Goal: Task Accomplishment & Management: Use online tool/utility

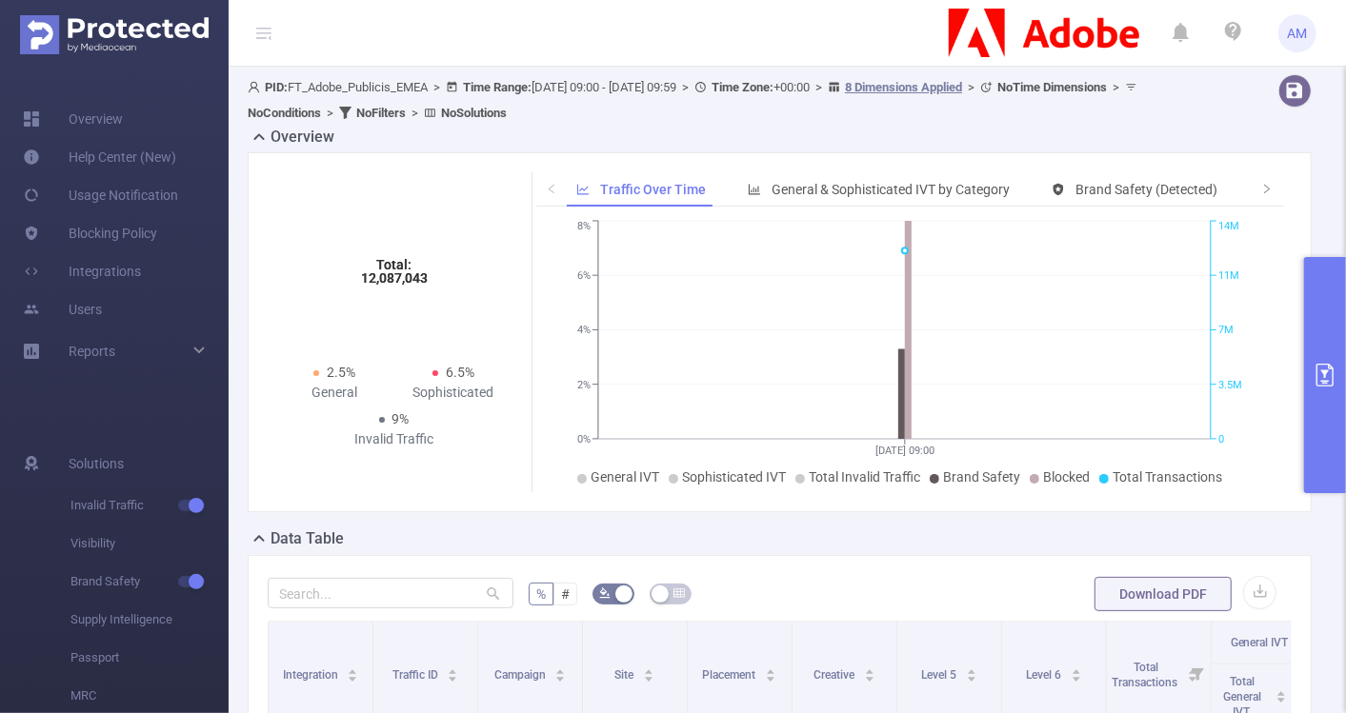
click at [1310, 323] on button "primary" at bounding box center [1325, 375] width 42 height 236
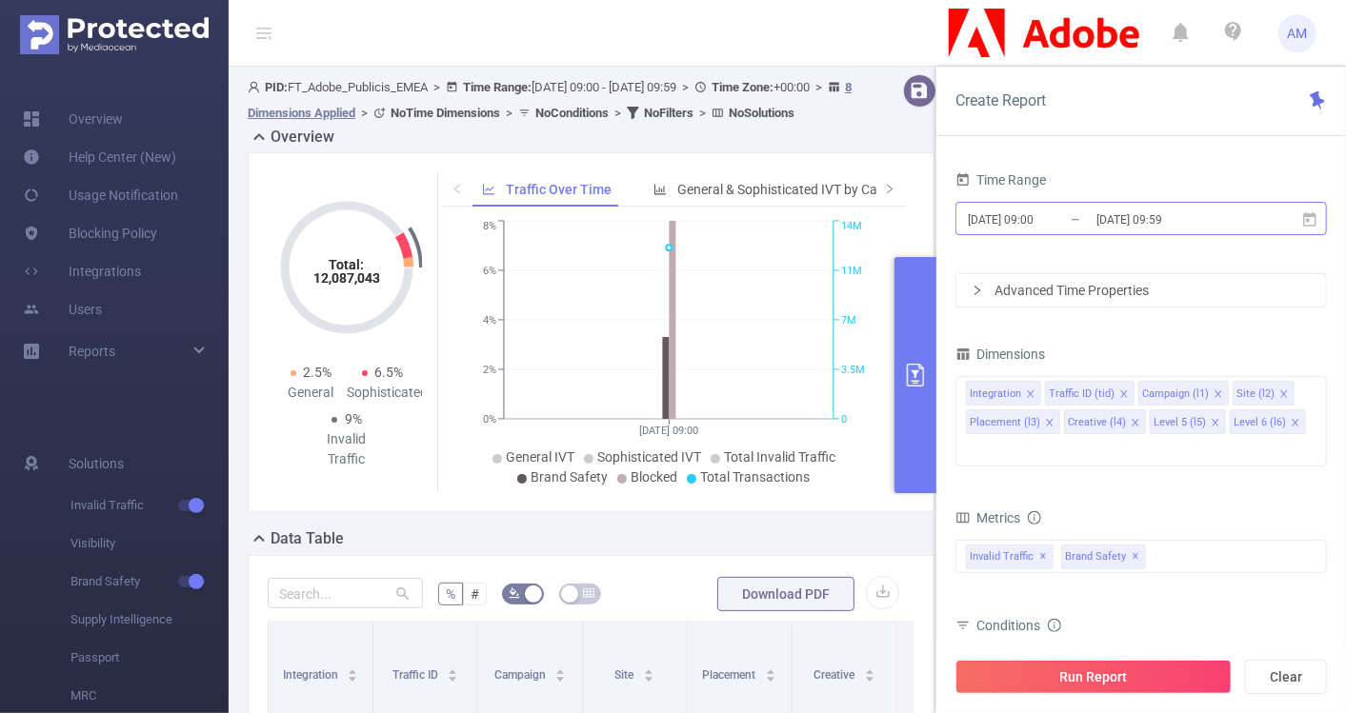
click at [1030, 226] on input "[DATE] 09:00" at bounding box center [1043, 220] width 154 height 26
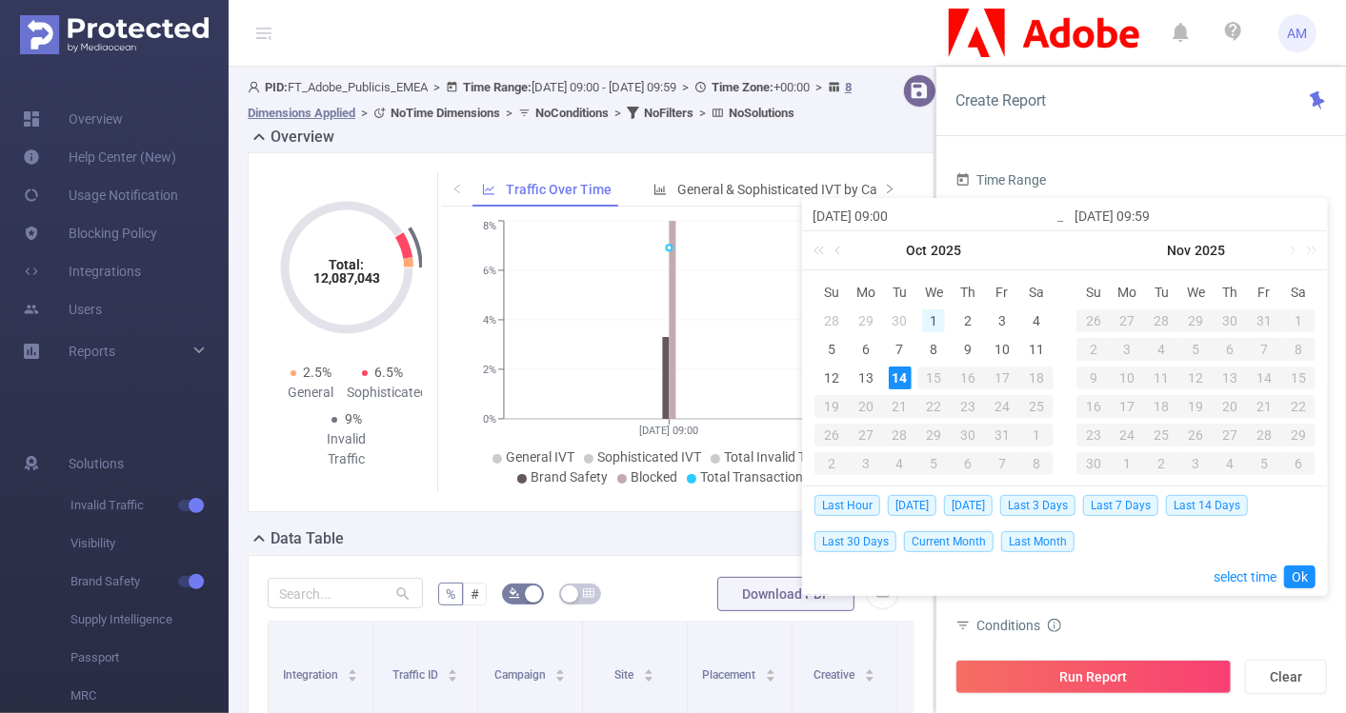
click at [937, 319] on div "1" at bounding box center [933, 320] width 23 height 23
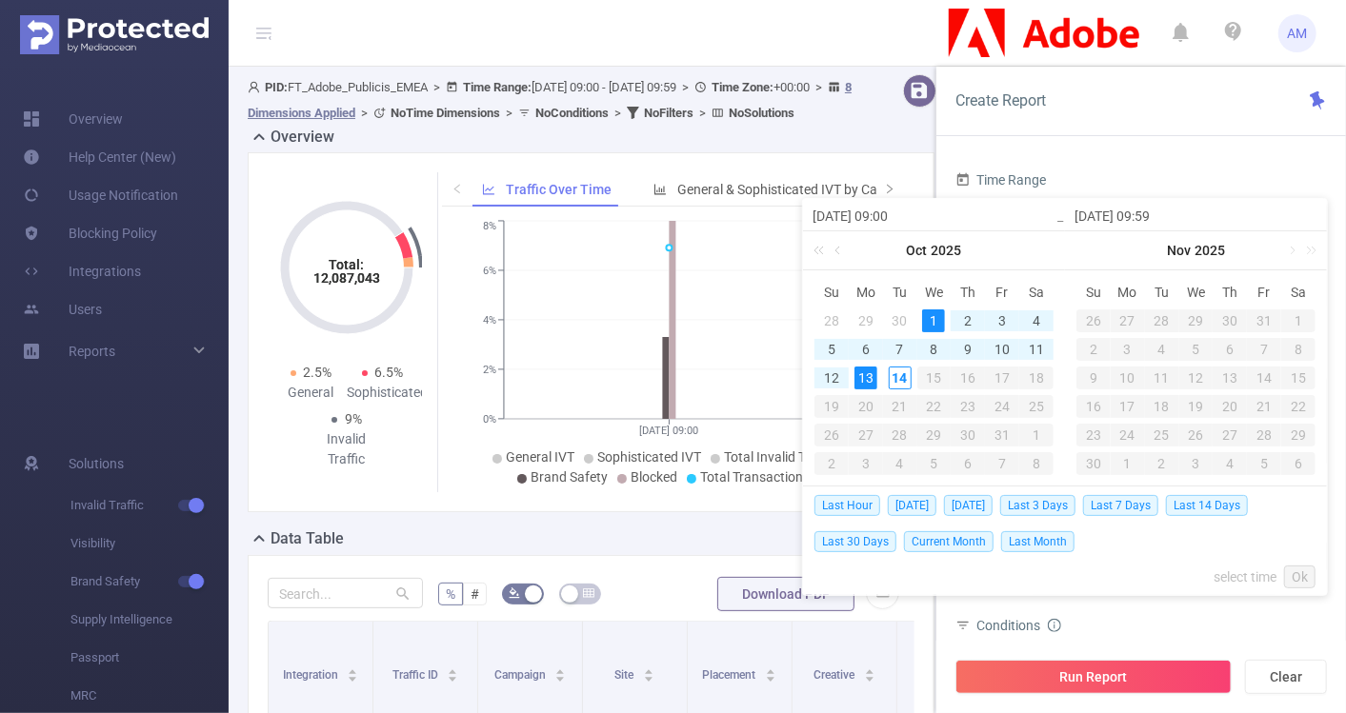
click at [867, 373] on div "13" at bounding box center [865, 378] width 23 height 23
type input "[DATE] 09:00"
type input "[DATE] 09:59"
type input "[DATE] 09:00"
type input "[DATE] 09:59"
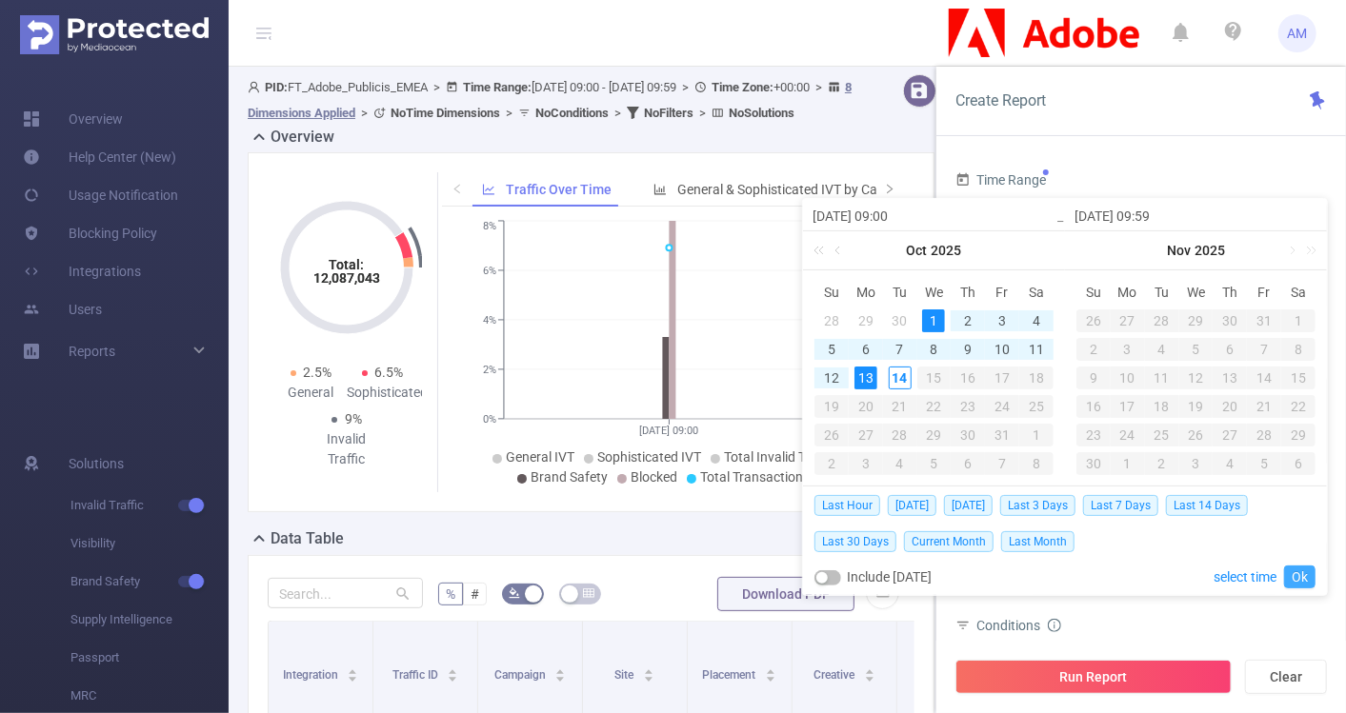
click at [1304, 581] on link "Ok" at bounding box center [1299, 577] width 31 height 23
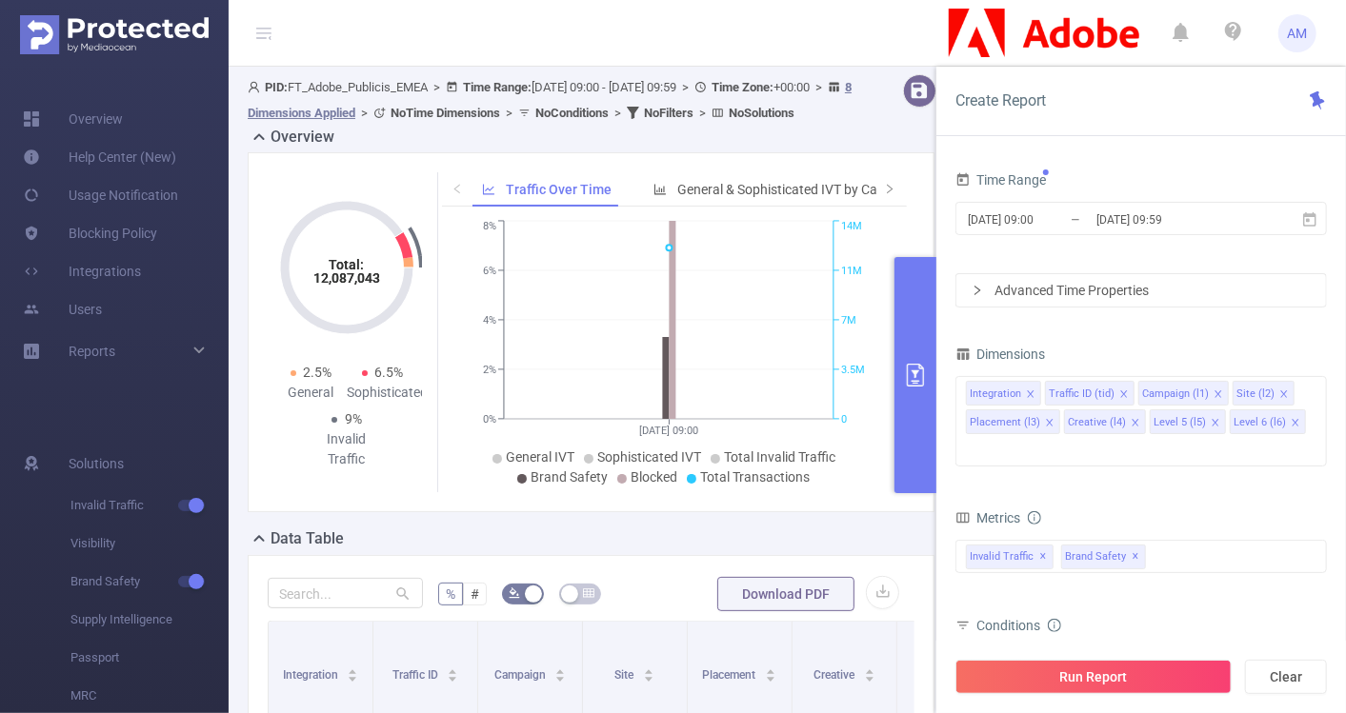
click at [966, 296] on div "Advanced Time Properties" at bounding box center [1140, 290] width 369 height 32
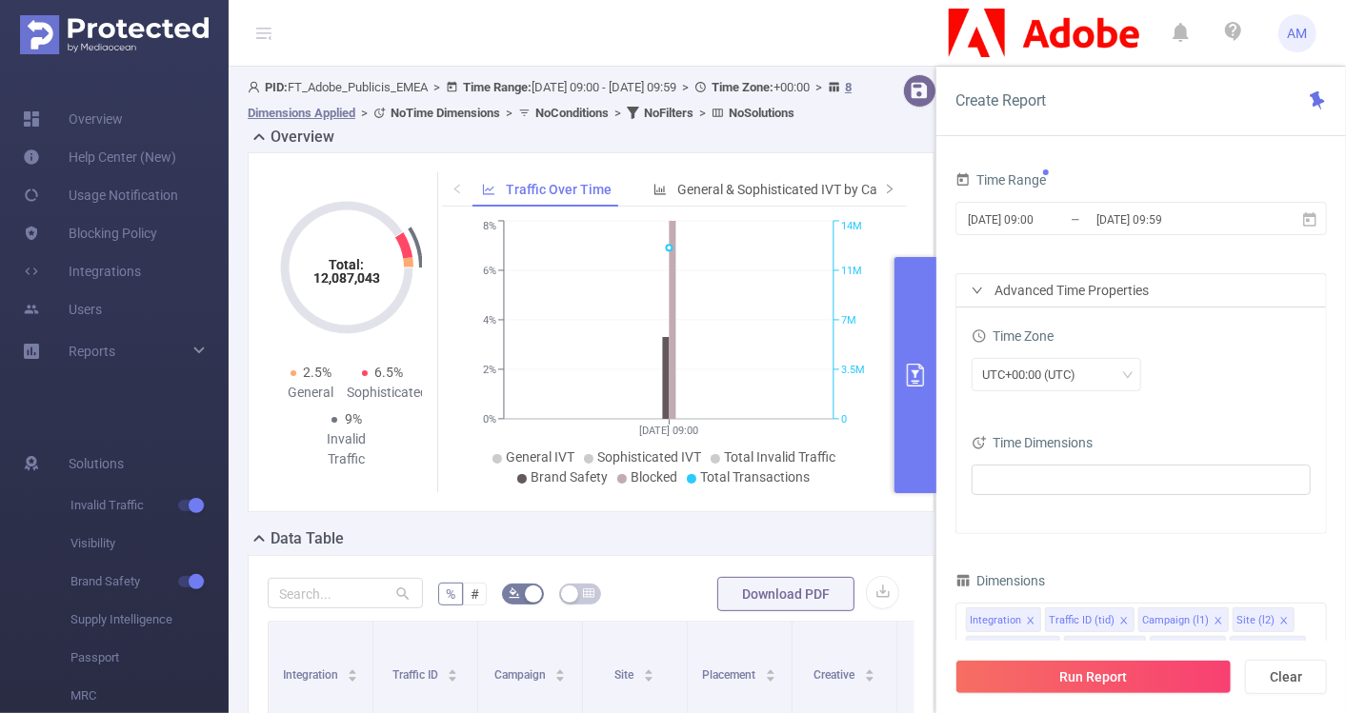
click at [966, 296] on div "Advanced Time Properties" at bounding box center [1140, 290] width 369 height 32
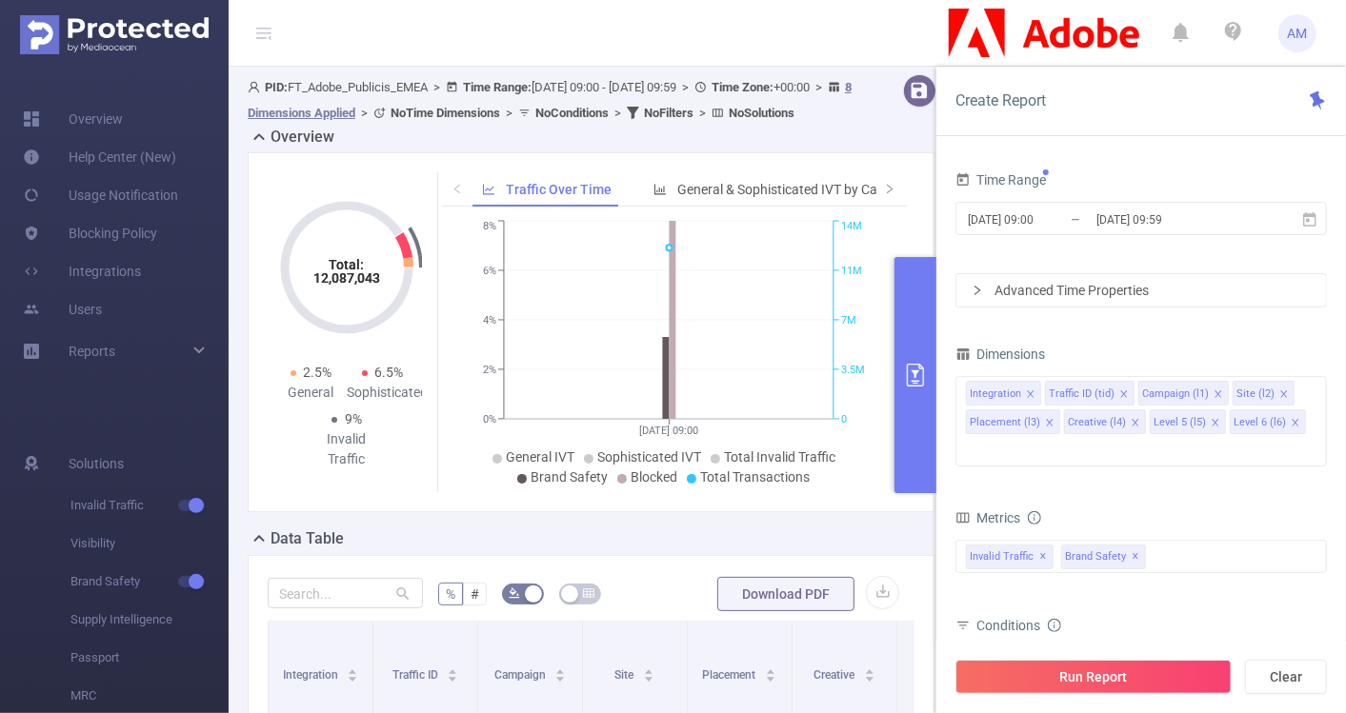
click at [967, 288] on div "Advanced Time Properties" at bounding box center [1140, 290] width 369 height 32
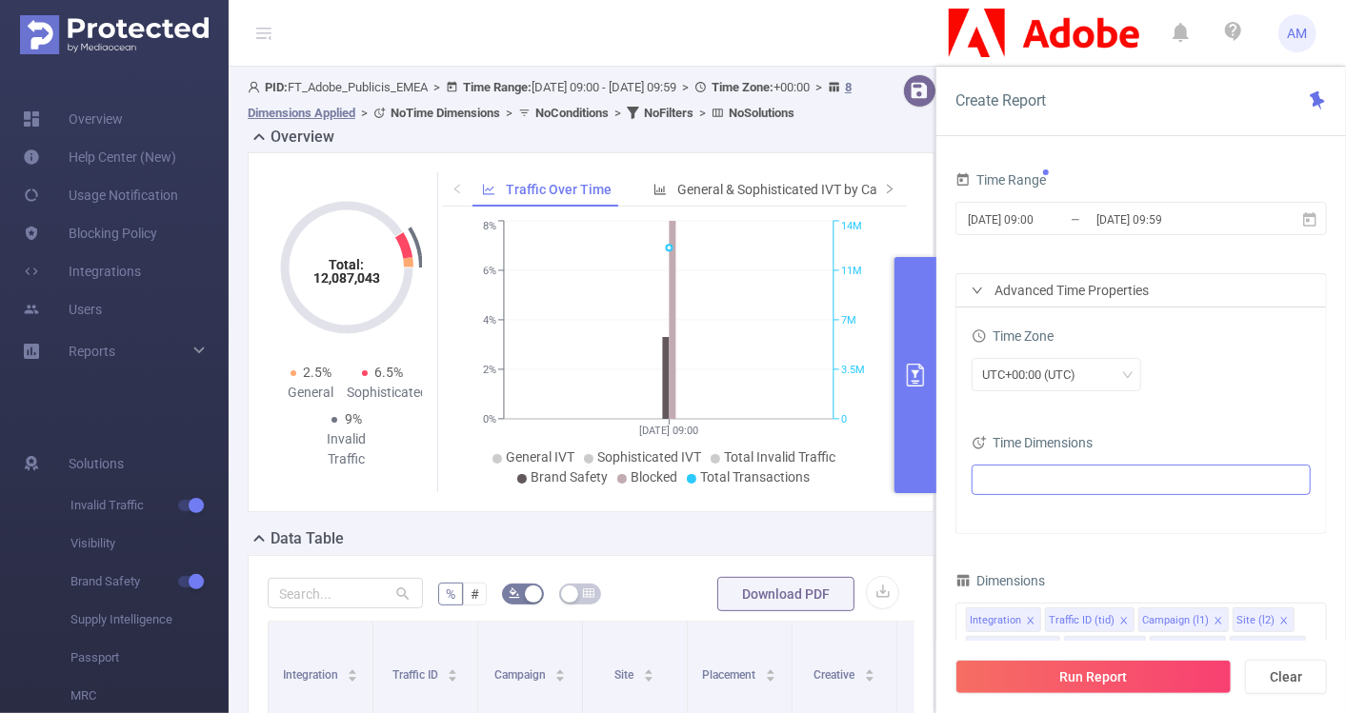
click at [1014, 469] on ul at bounding box center [1133, 480] width 313 height 29
type input "mon"
click at [1018, 535] on li "Month (Example: 10 )" at bounding box center [1149, 547] width 315 height 26
click at [1019, 545] on span at bounding box center [1022, 546] width 15 height 15
click at [1329, 441] on div "Time Range [DATE] 09:00 _ [DATE] 09:59 Advanced Time Properties Time Zone UTC+0…" at bounding box center [1140, 447] width 409 height 599
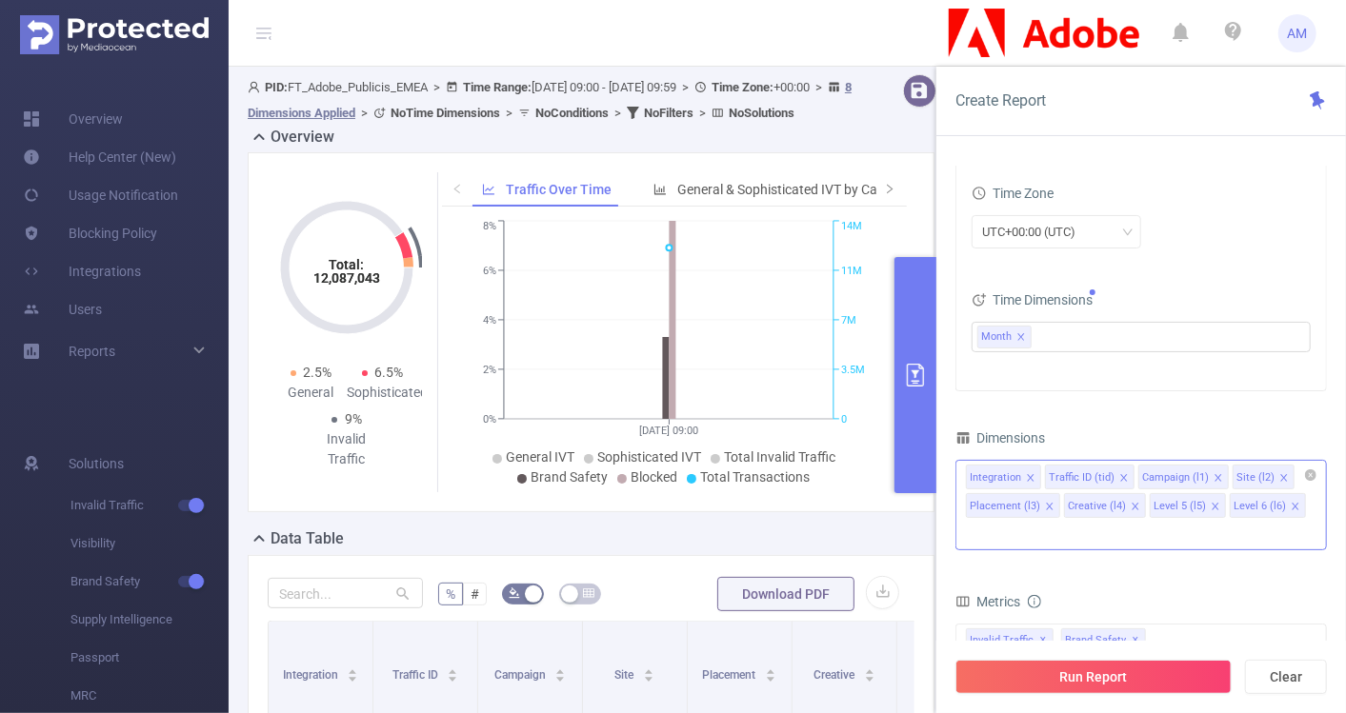
click at [1026, 476] on icon "icon: close" at bounding box center [1031, 478] width 10 height 10
click at [1040, 475] on icon "icon: close" at bounding box center [1045, 478] width 10 height 10
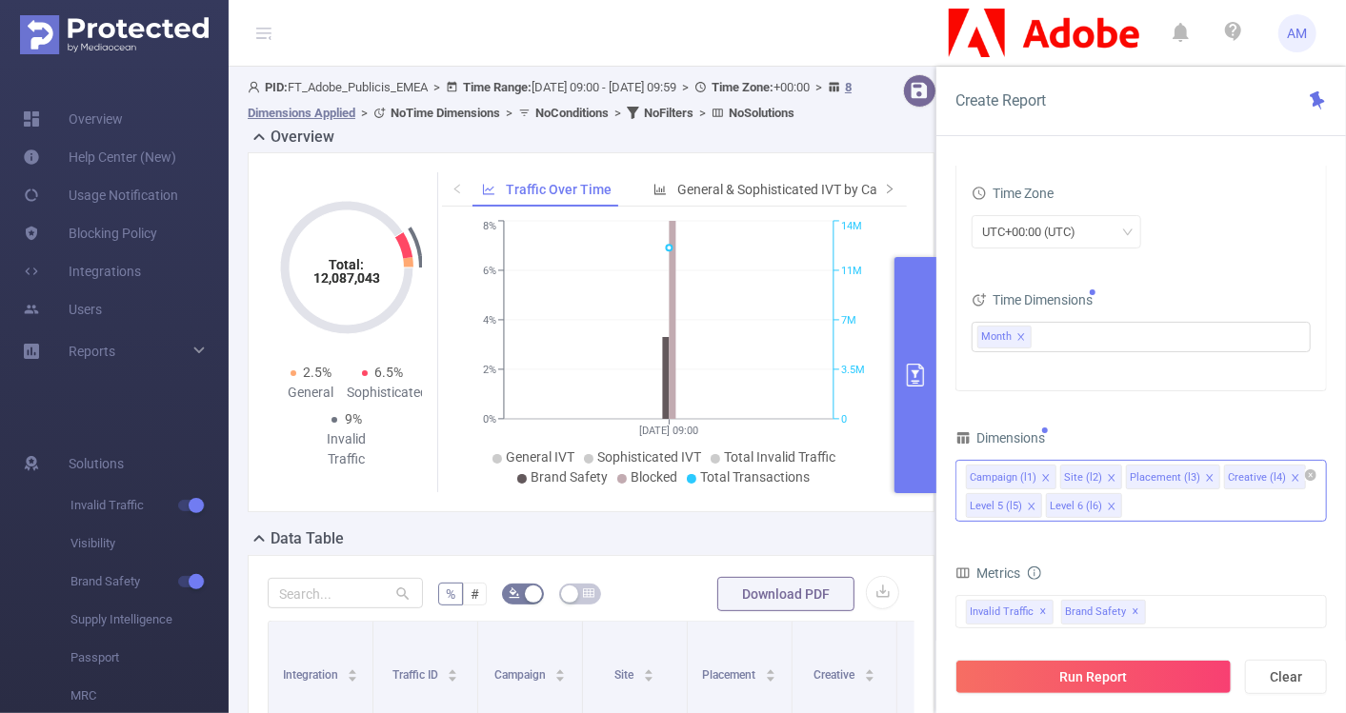
click at [1205, 473] on icon "icon: close" at bounding box center [1210, 478] width 10 height 10
click at [1192, 476] on icon "icon: close" at bounding box center [1197, 478] width 10 height 10
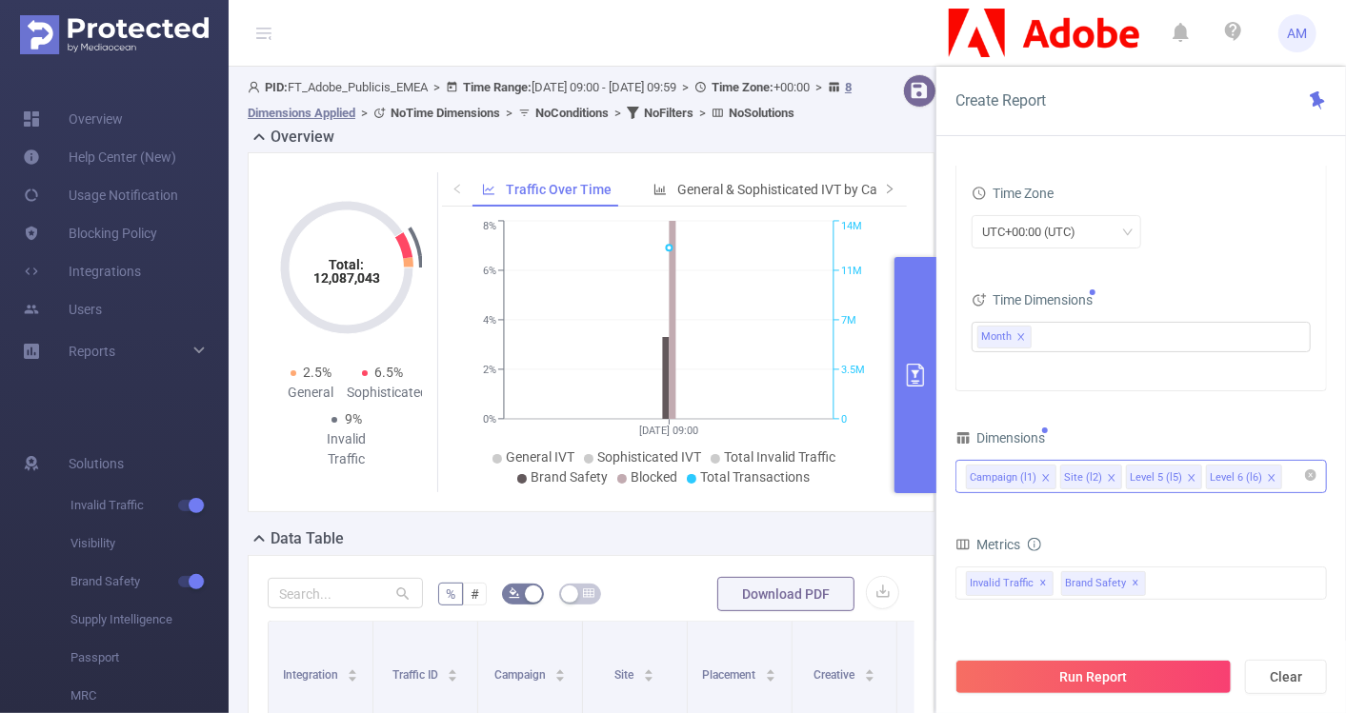
click at [1186, 473] on icon "icon: close" at bounding box center [1191, 478] width 10 height 10
click at [1187, 474] on icon "icon: close" at bounding box center [1190, 477] width 7 height 7
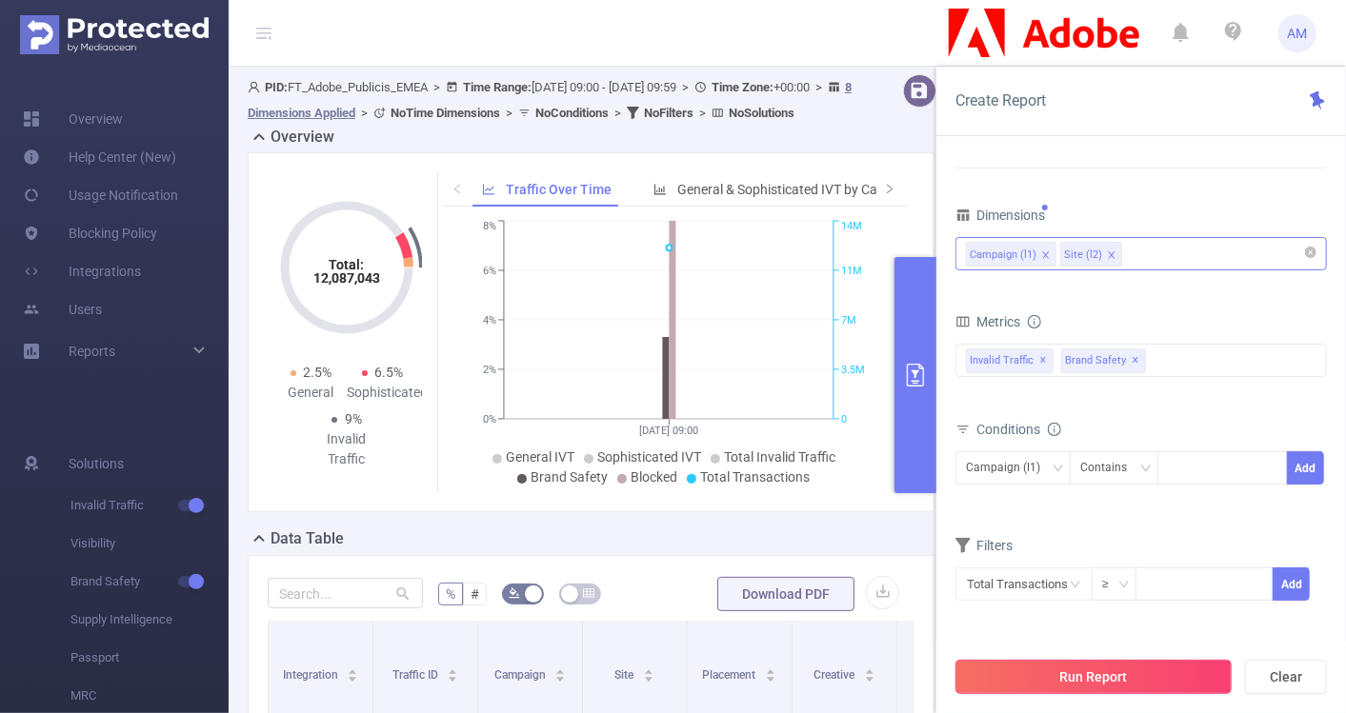
click at [1091, 680] on button "Run Report" at bounding box center [1093, 677] width 276 height 34
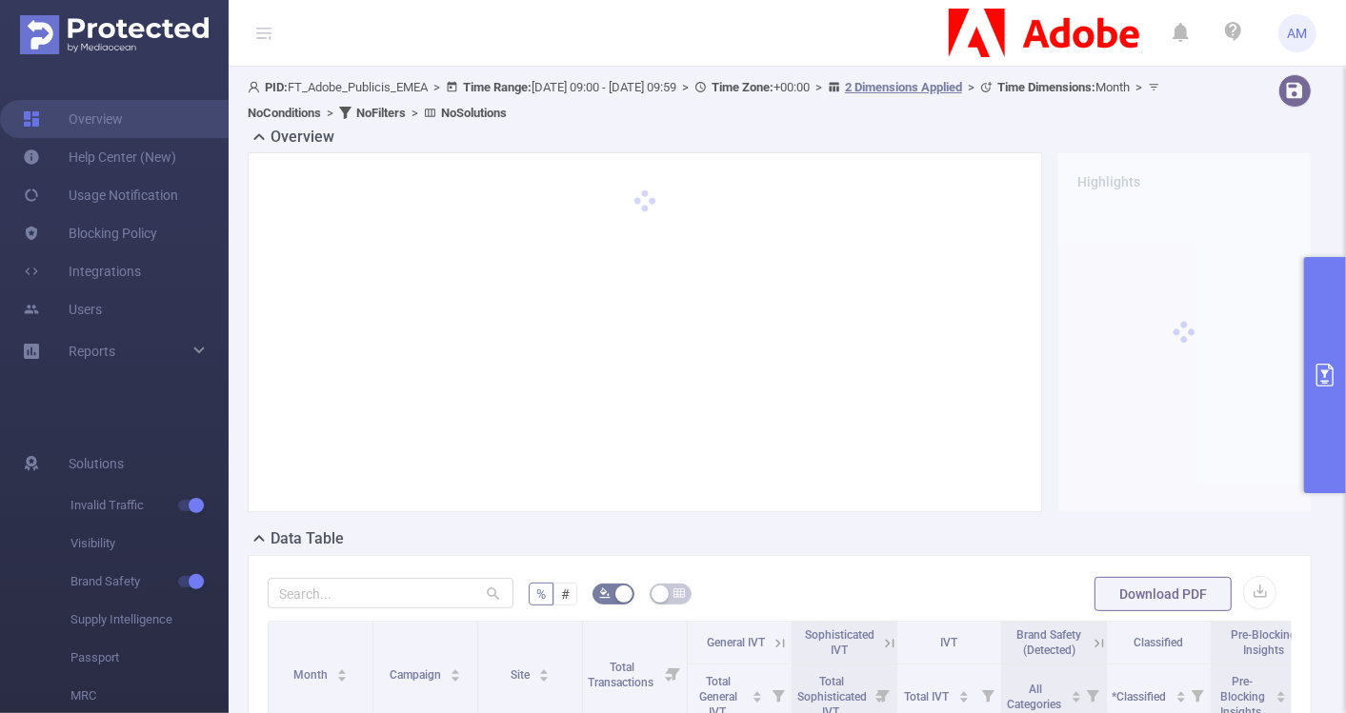
click at [1300, 324] on div "Highlights" at bounding box center [1183, 332] width 269 height 360
click at [1313, 326] on button "primary" at bounding box center [1325, 375] width 42 height 236
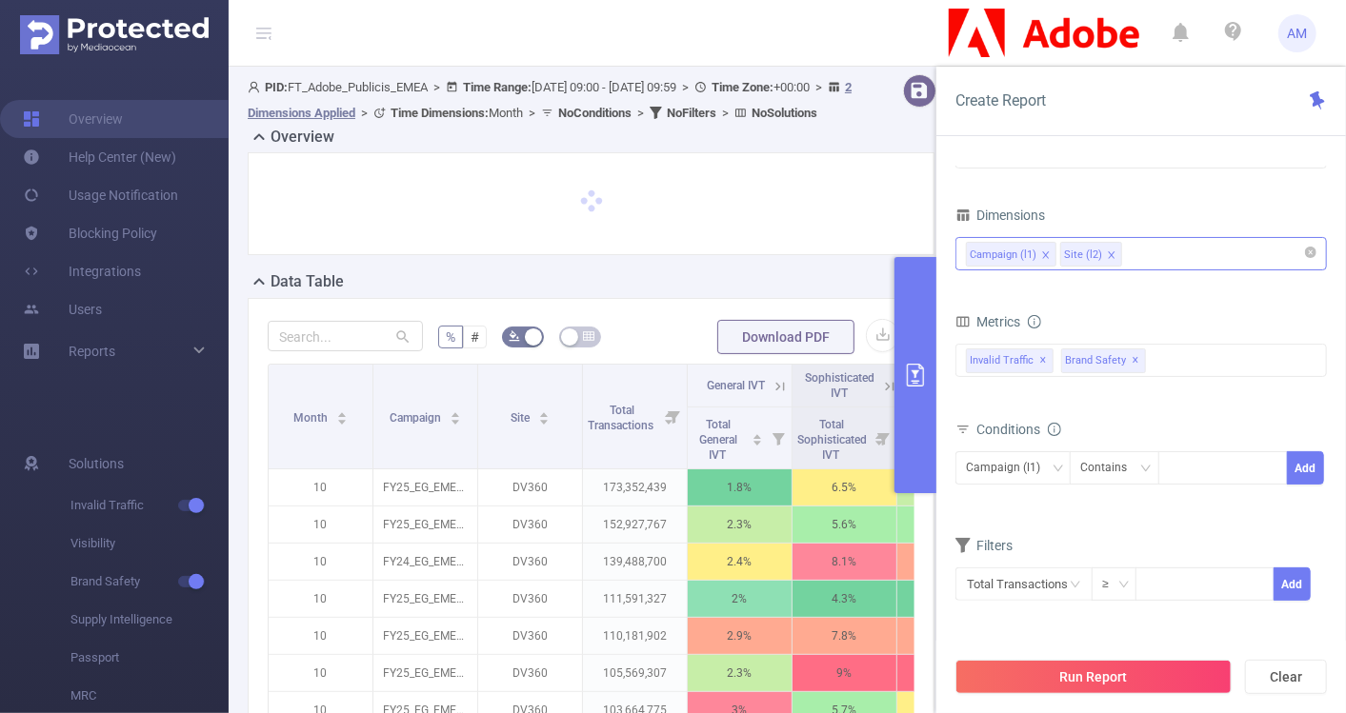
click at [1150, 252] on div "Campaign (l1) Site (l2)" at bounding box center [1141, 253] width 350 height 31
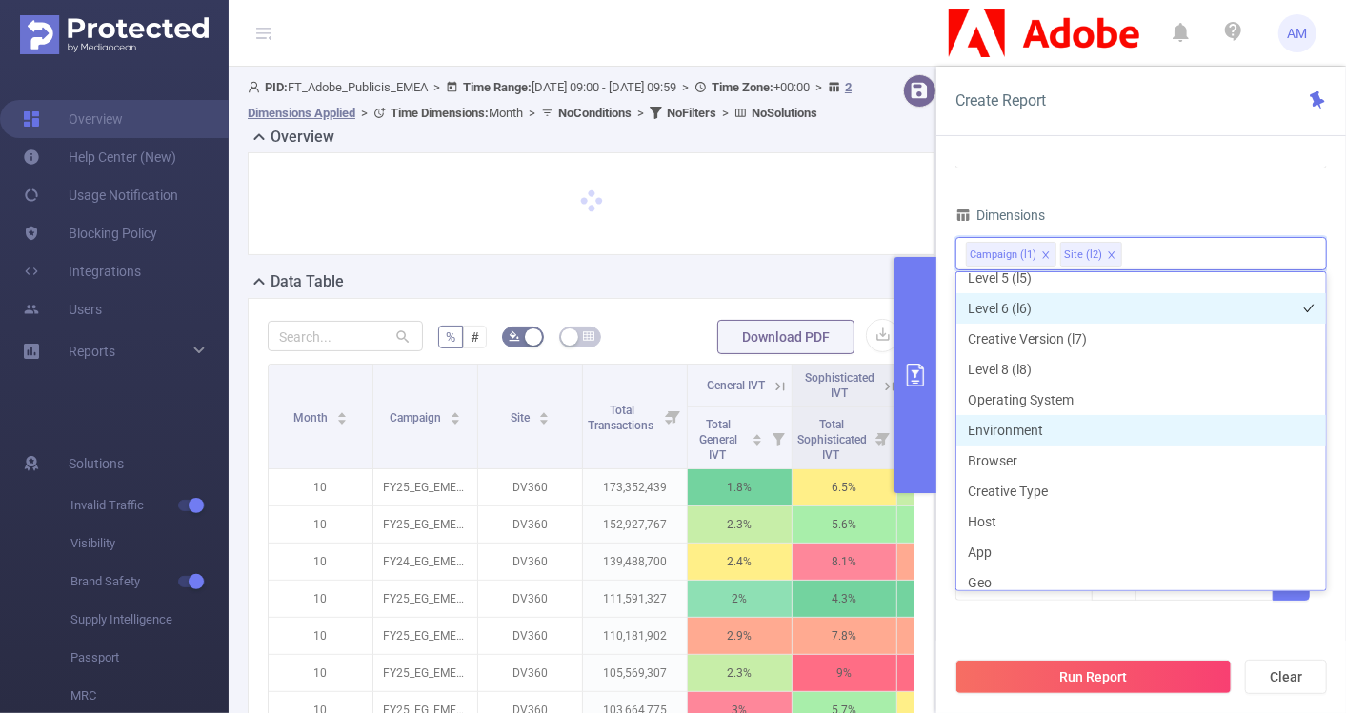
scroll to position [198, 0]
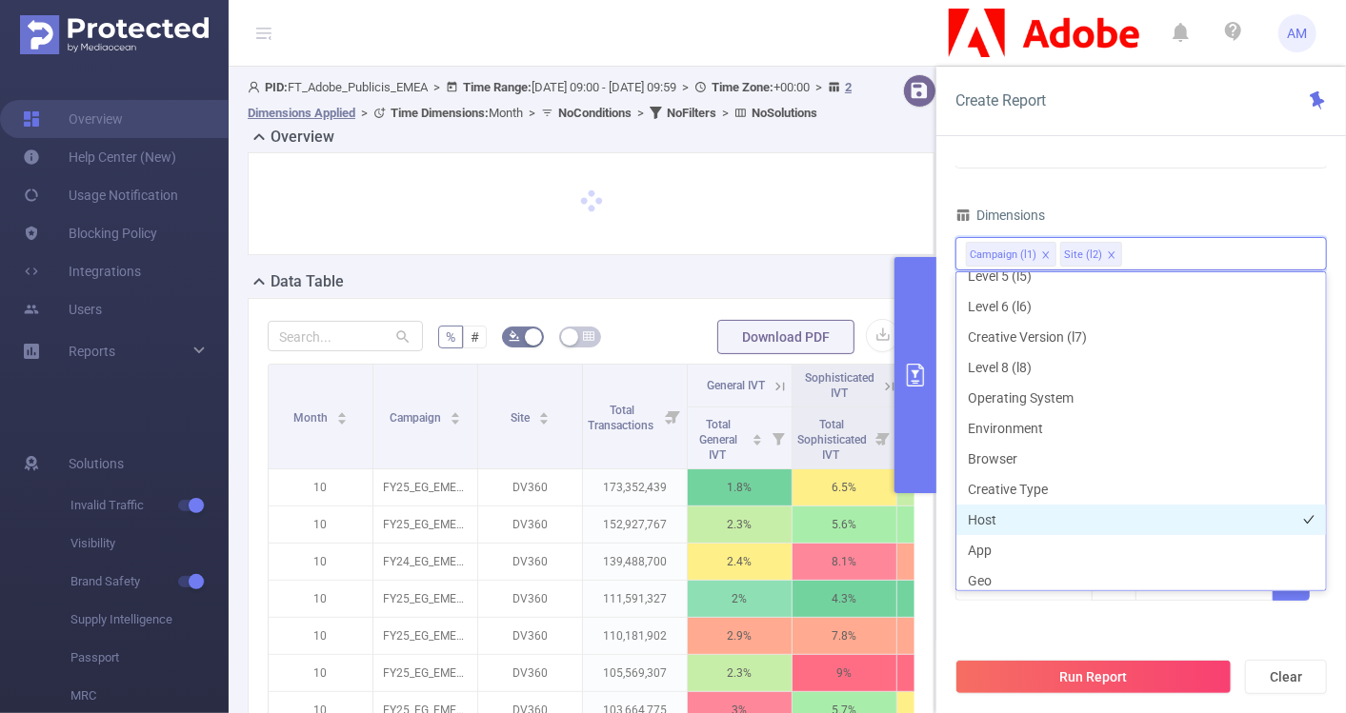
click at [1047, 508] on li "Host" at bounding box center [1140, 520] width 369 height 30
click at [1338, 547] on div "Time Range [DATE] 09:00 _ [DATE] 09:59 Advanced Time Properties Time Zone UTC+0…" at bounding box center [1140, 447] width 409 height 599
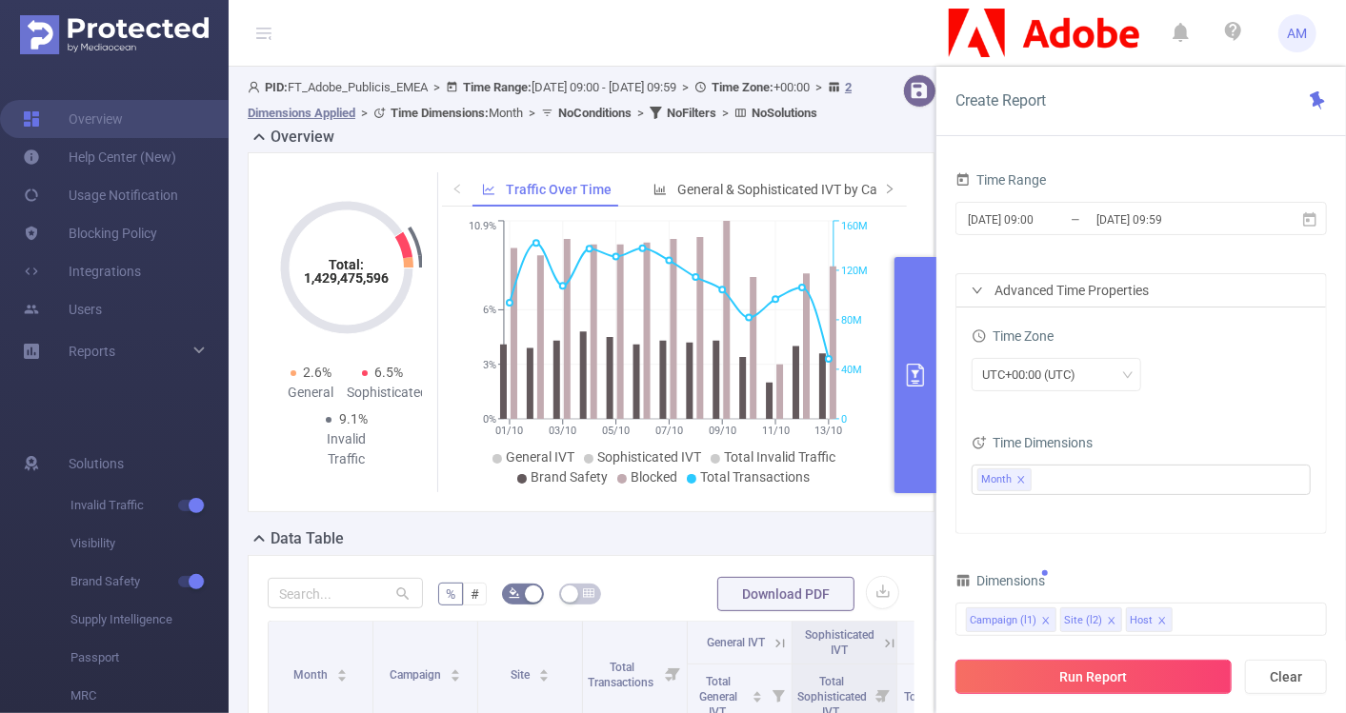
click at [1060, 668] on button "Run Report" at bounding box center [1093, 677] width 276 height 34
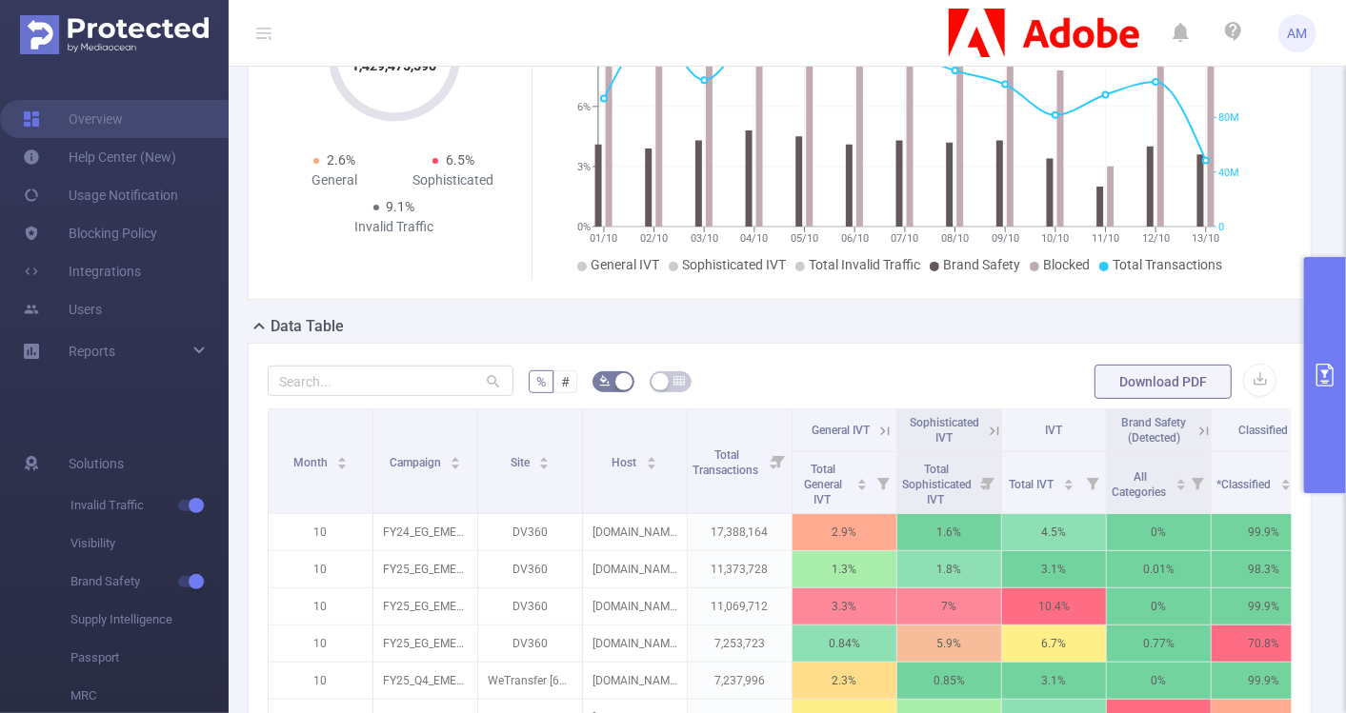
scroll to position [214, 0]
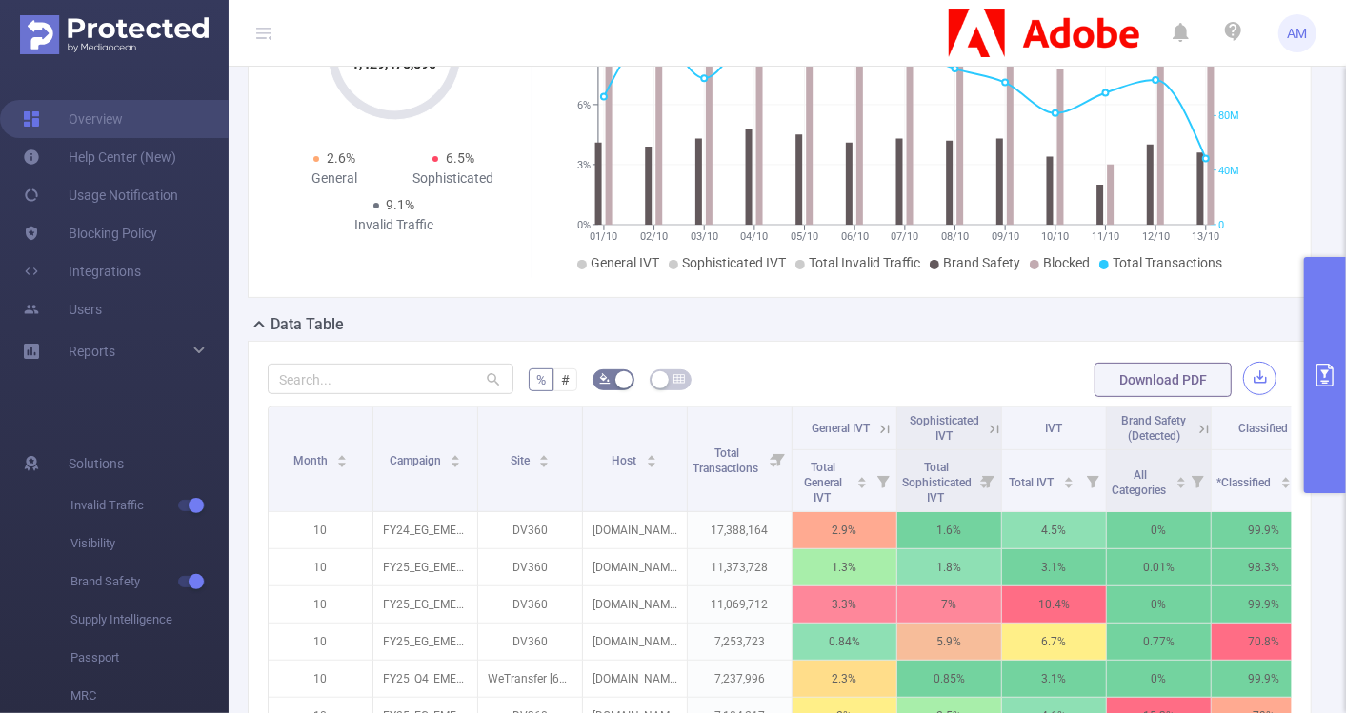
click at [1245, 378] on button "button" at bounding box center [1259, 378] width 33 height 33
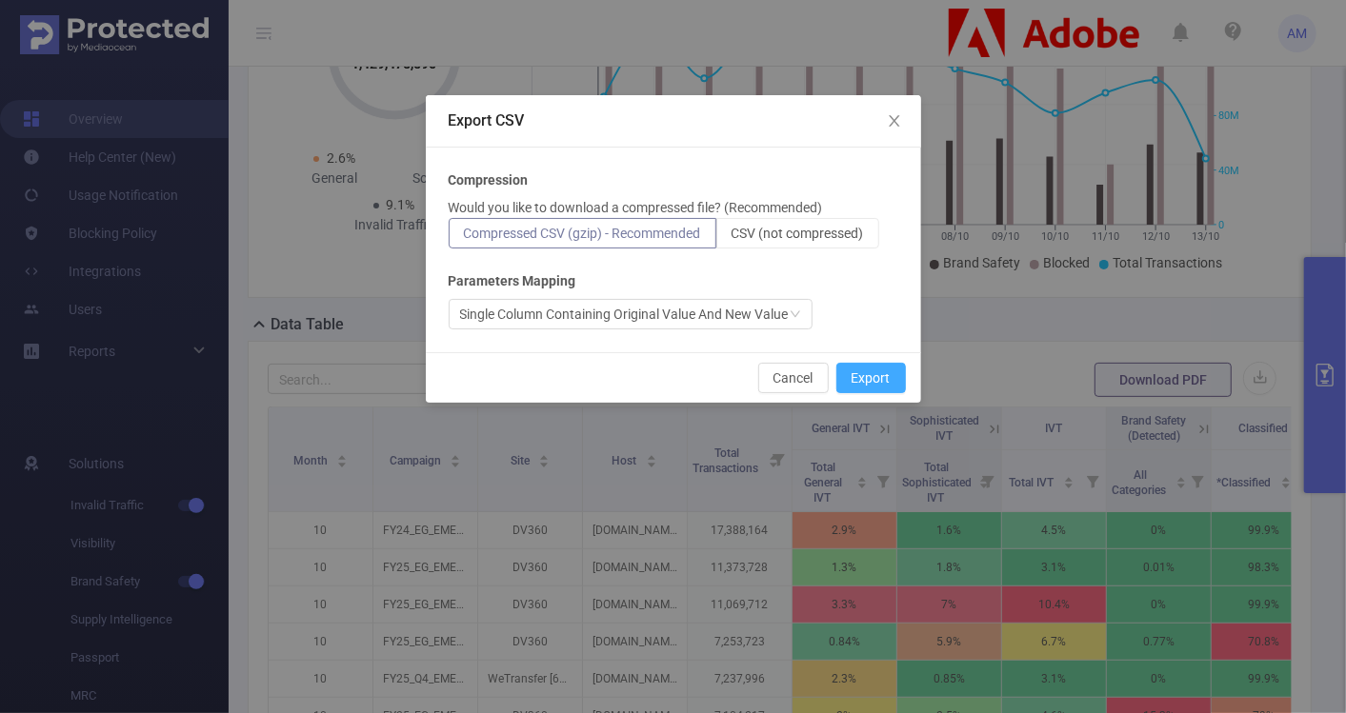
click at [859, 367] on button "Export" at bounding box center [871, 378] width 70 height 30
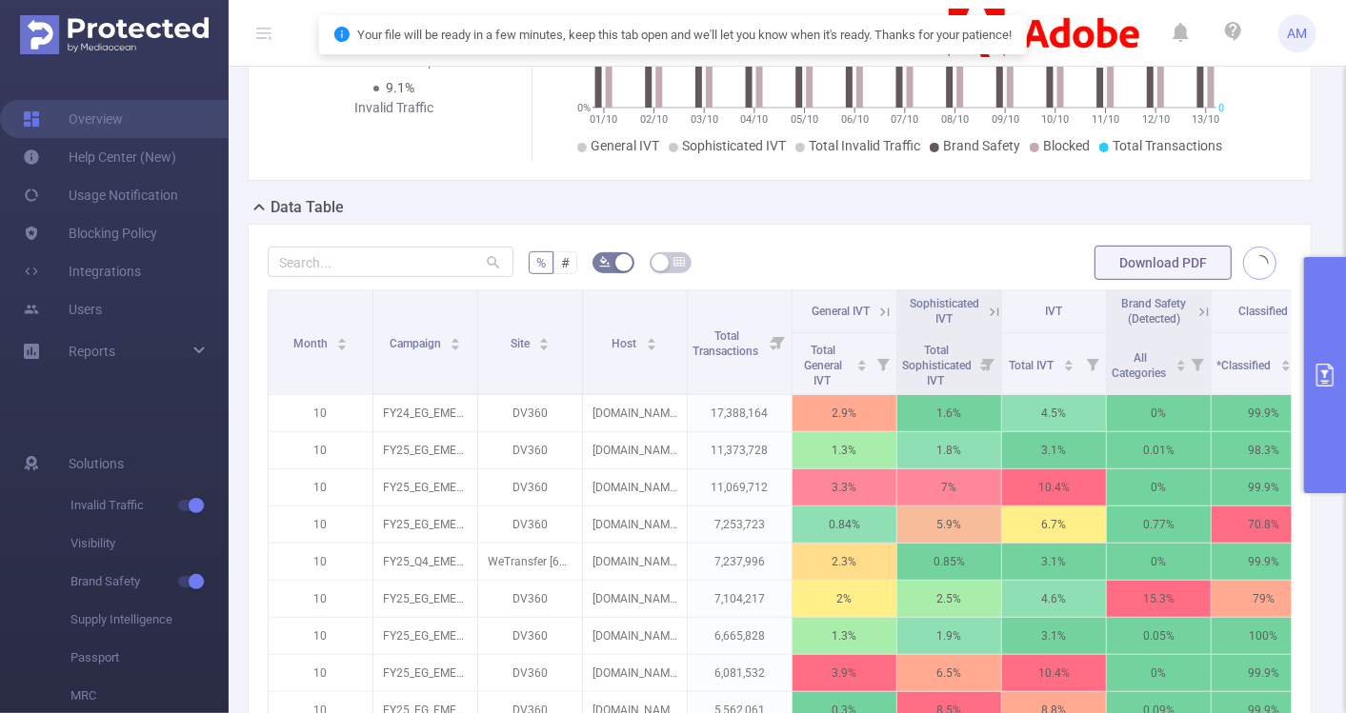
scroll to position [331, 0]
